Goal: Navigation & Orientation: Find specific page/section

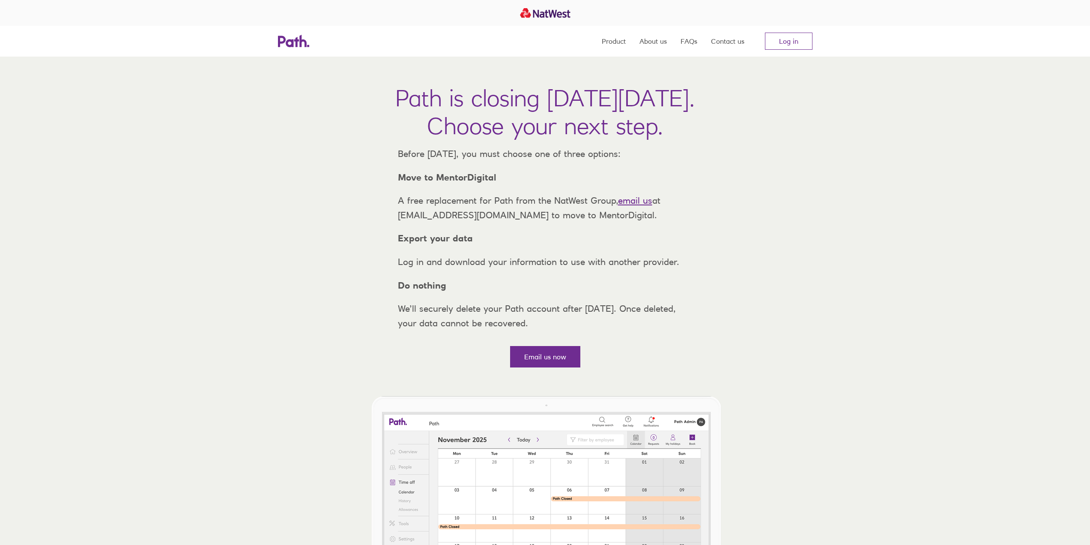
click at [790, 45] on link "Log in" at bounding box center [789, 41] width 48 height 17
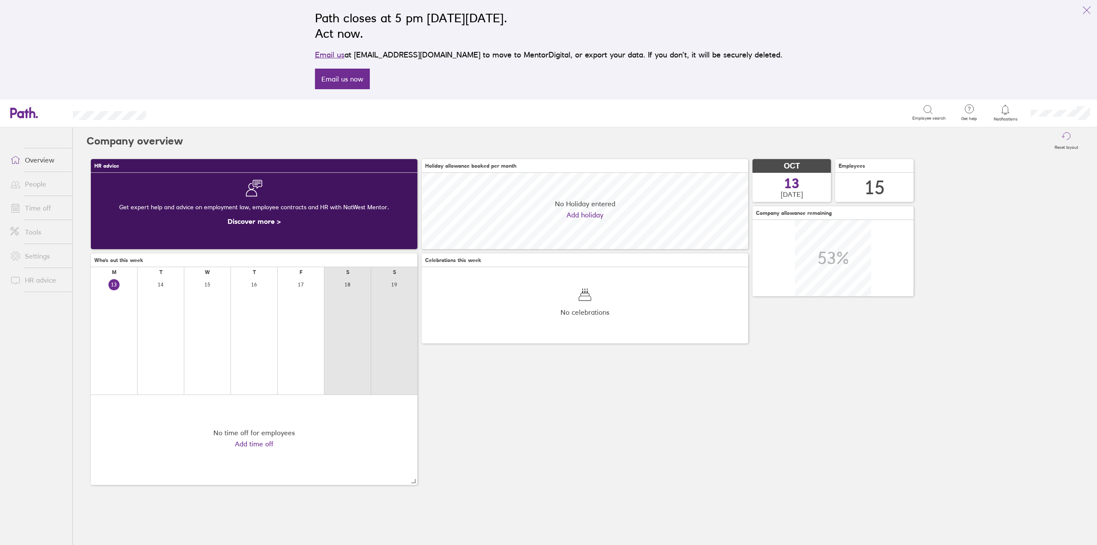
scroll to position [76, 326]
click at [38, 182] on link "People" at bounding box center [37, 183] width 69 height 17
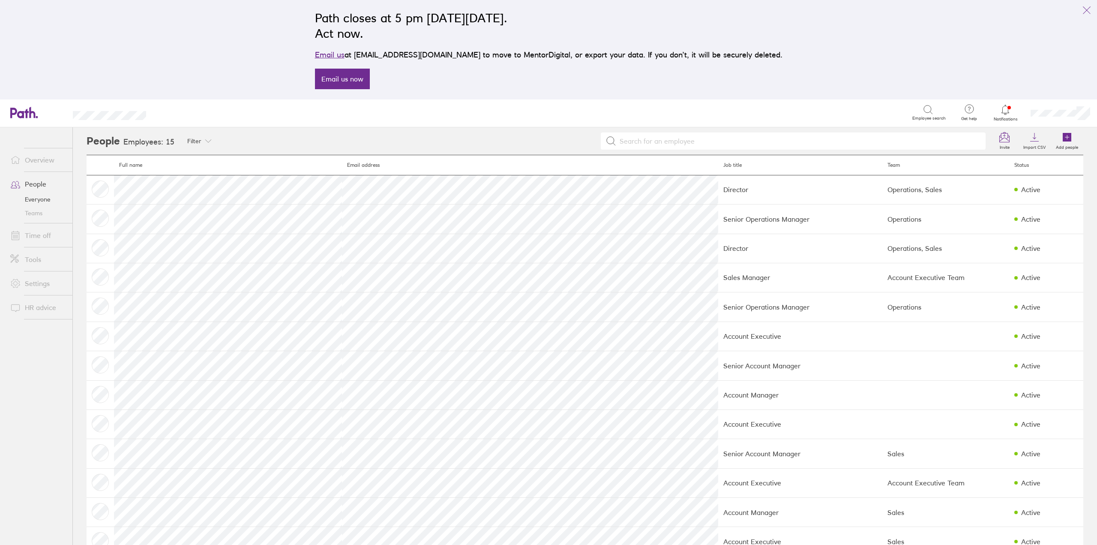
scroll to position [84, 0]
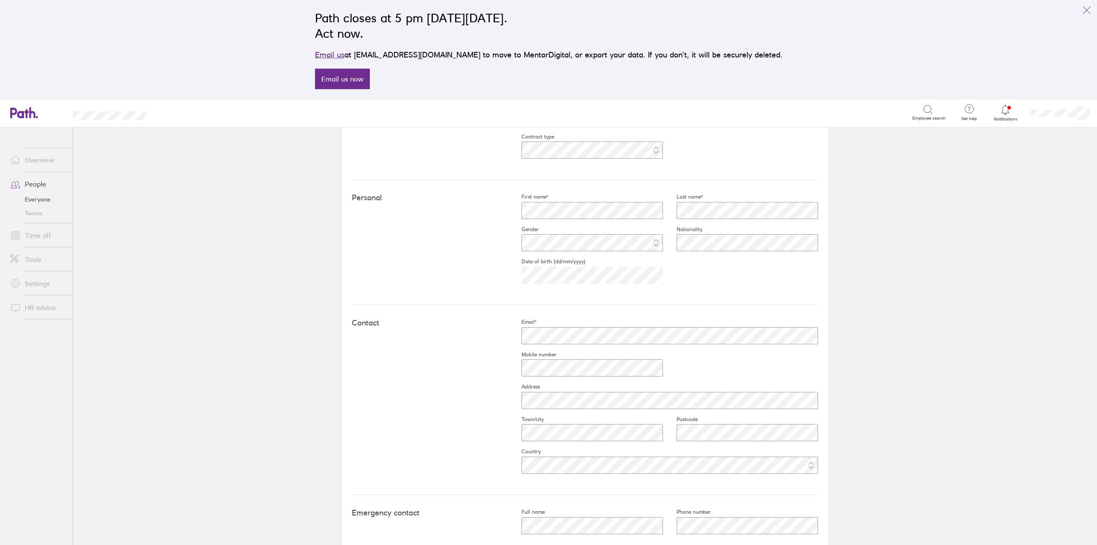
scroll to position [257, 0]
